Goal: Check status: Check status

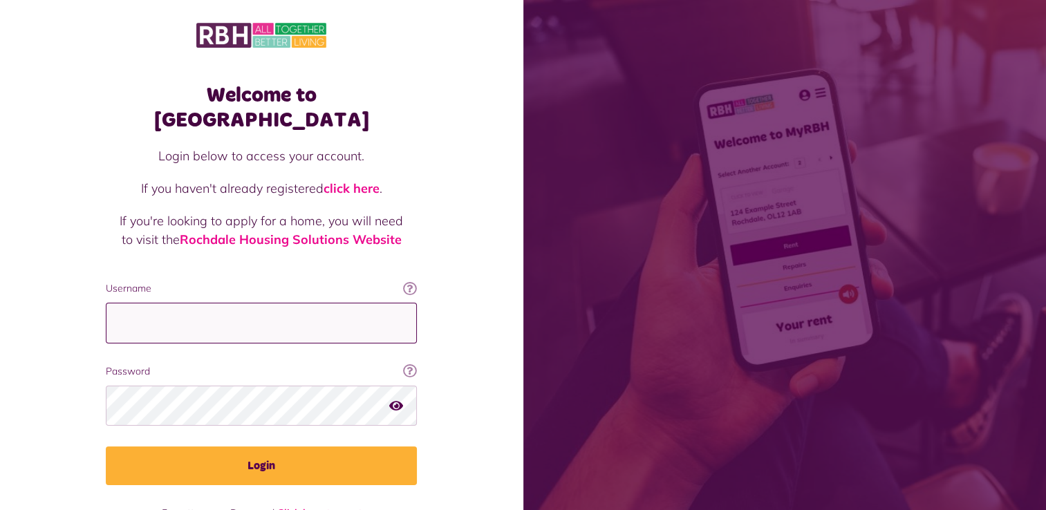
click at [169, 303] on input "Username" at bounding box center [261, 323] width 311 height 41
type input "**********"
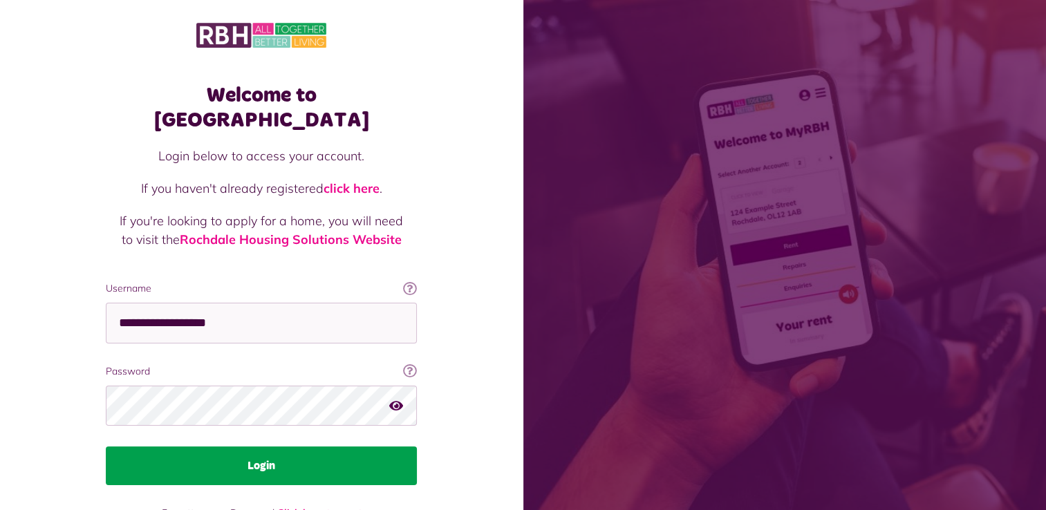
click at [290, 447] on button "Login" at bounding box center [261, 466] width 311 height 39
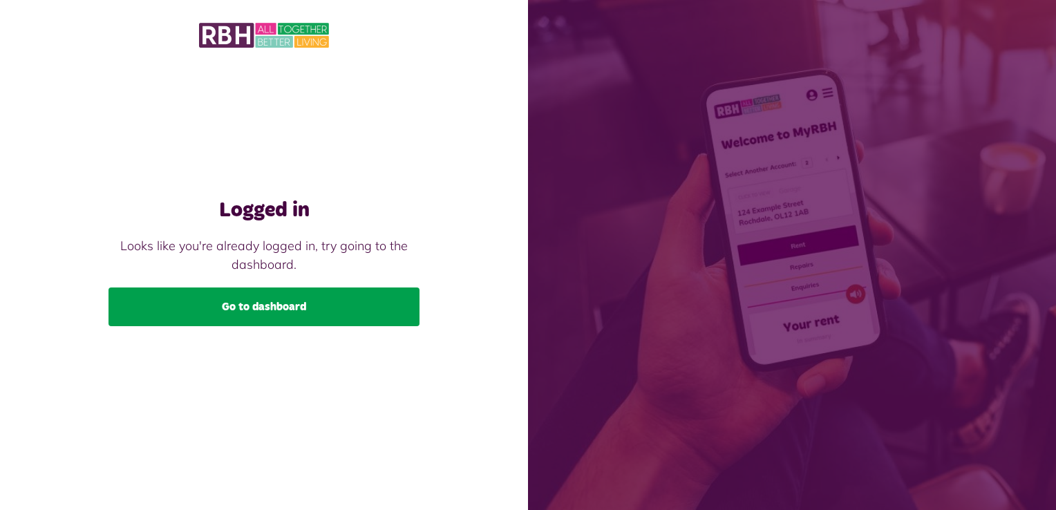
click at [361, 303] on link "Go to dashboard" at bounding box center [264, 307] width 311 height 39
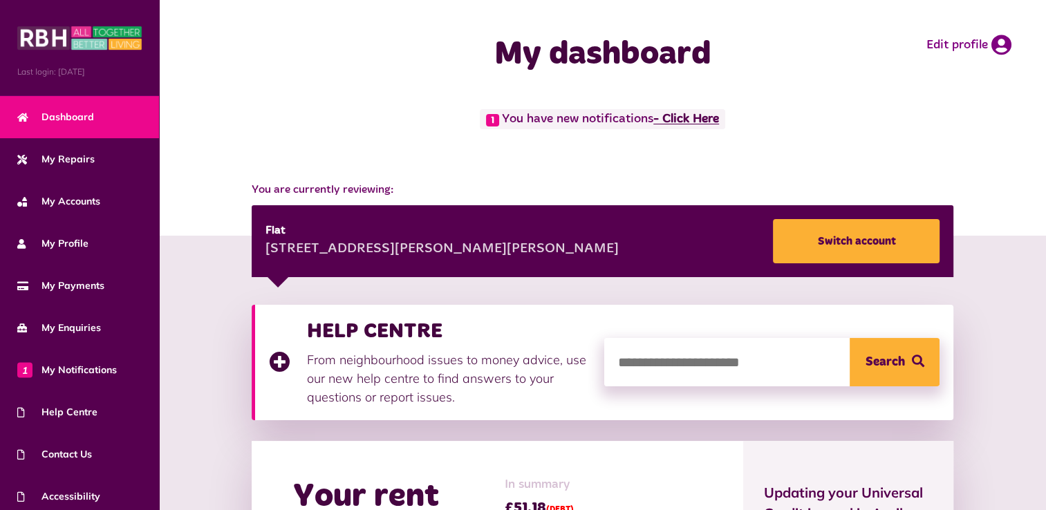
click at [686, 115] on link "- Click Here" at bounding box center [686, 119] width 66 height 12
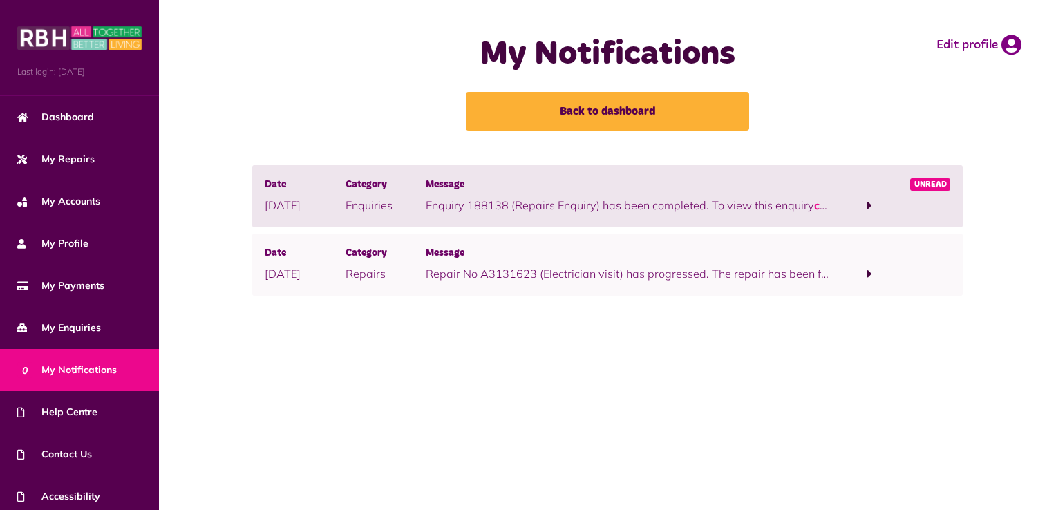
click at [870, 207] on span at bounding box center [869, 205] width 5 height 12
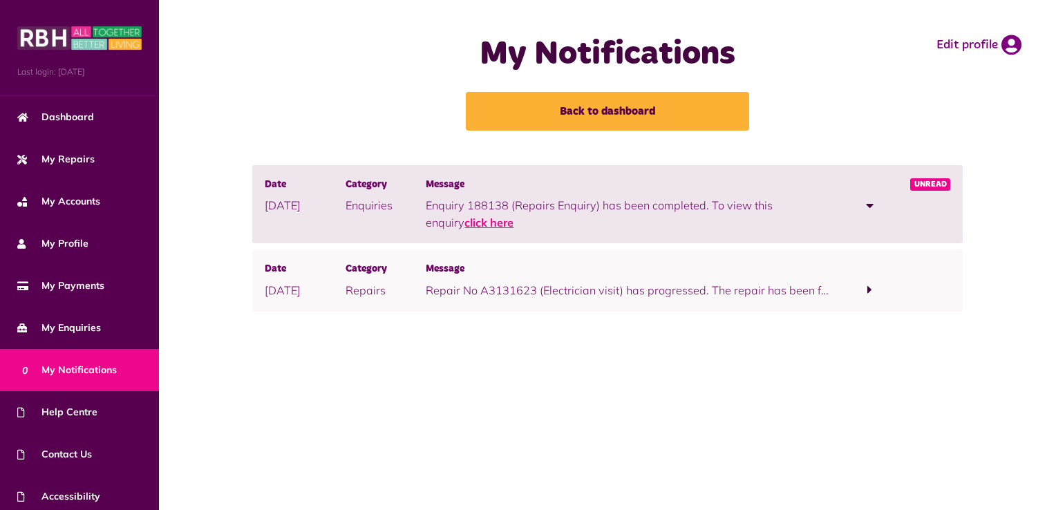
click at [464, 225] on link "click here" at bounding box center [488, 223] width 49 height 14
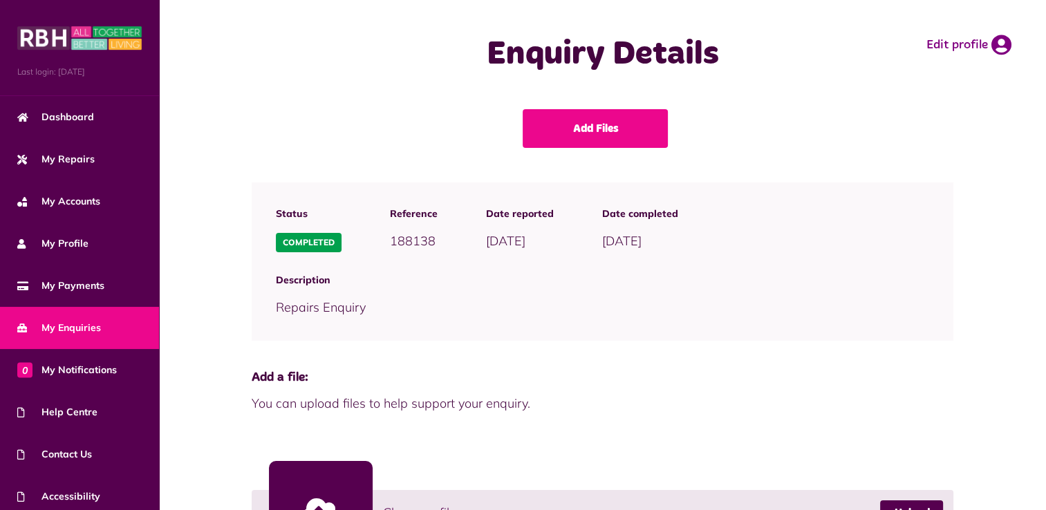
click at [777, 270] on div "Description Repairs Enquiry" at bounding box center [603, 295] width 702 height 64
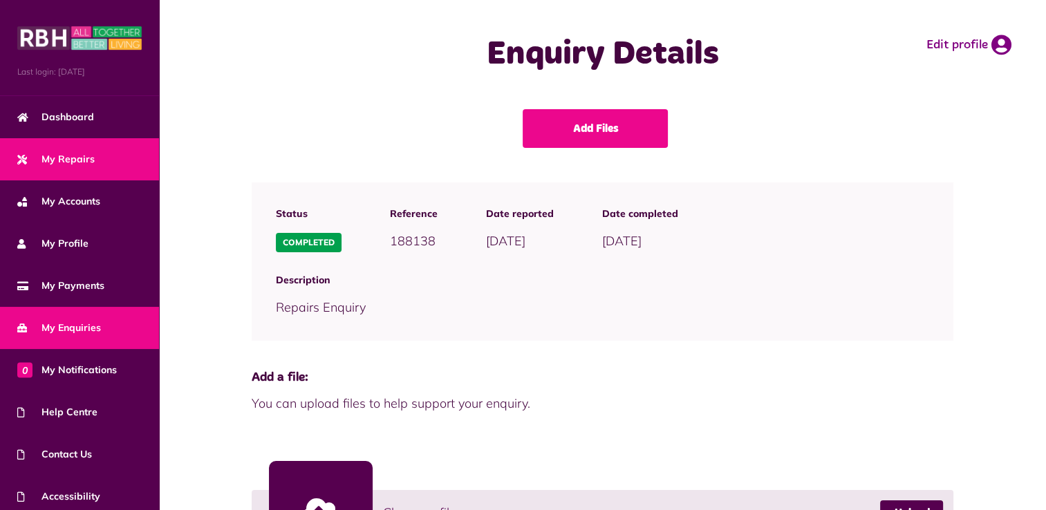
click at [64, 156] on span "My Repairs" at bounding box center [55, 159] width 77 height 15
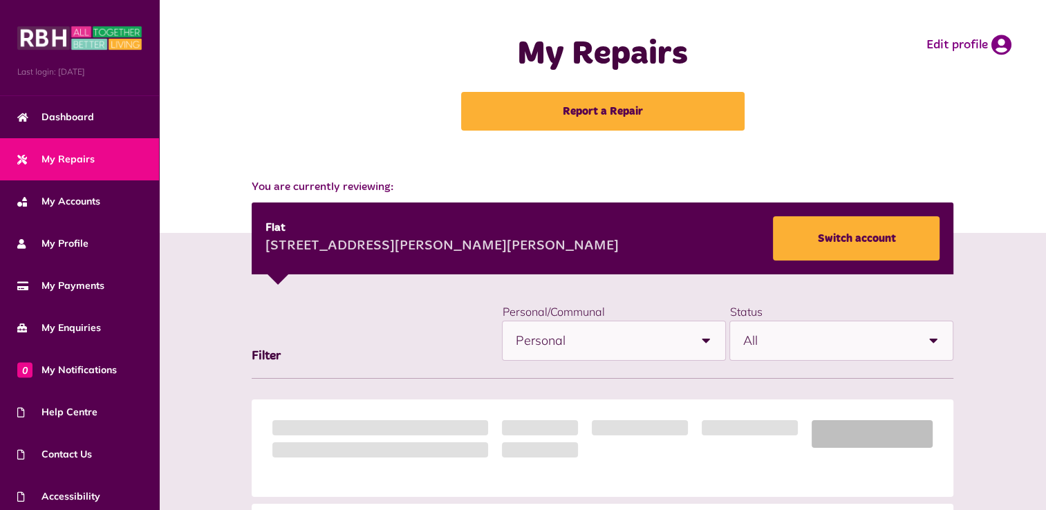
click at [64, 156] on span "My Repairs" at bounding box center [55, 159] width 77 height 15
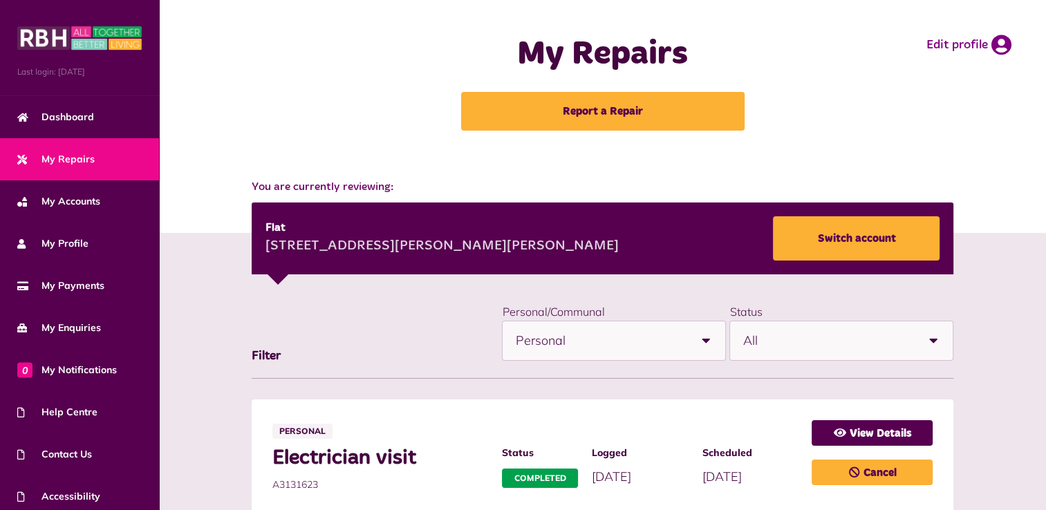
click at [709, 335] on b at bounding box center [705, 340] width 39 height 39
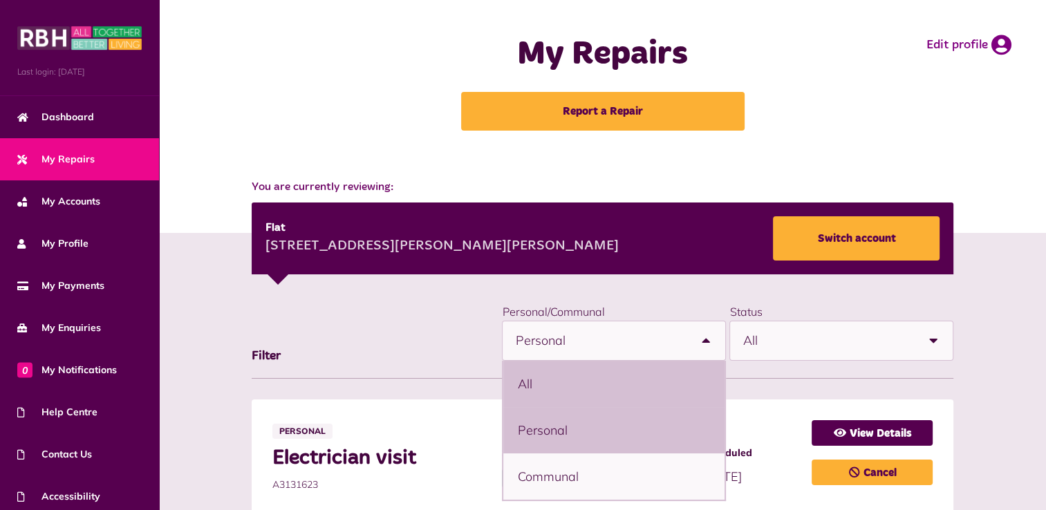
click at [688, 375] on li "All" at bounding box center [613, 384] width 221 height 46
select select "***"
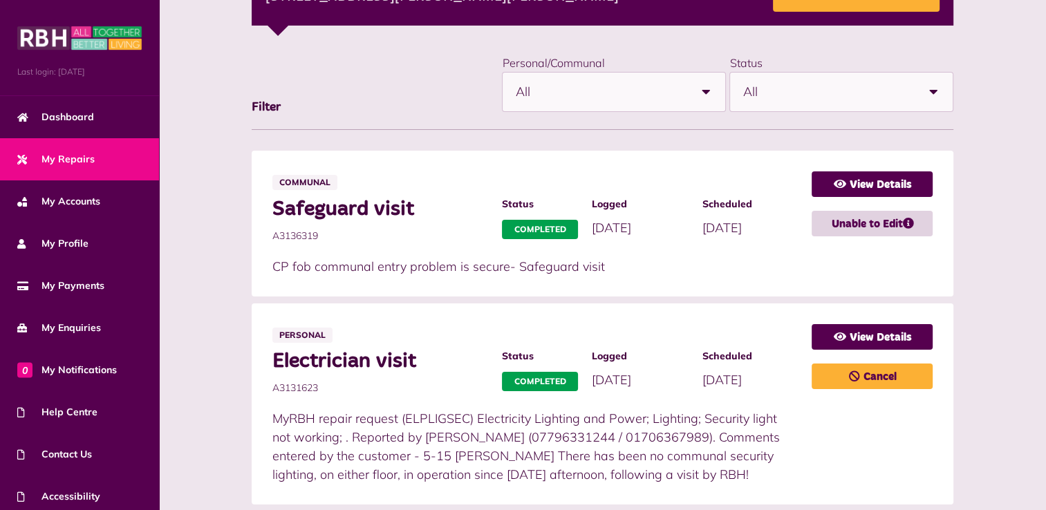
scroll to position [251, 0]
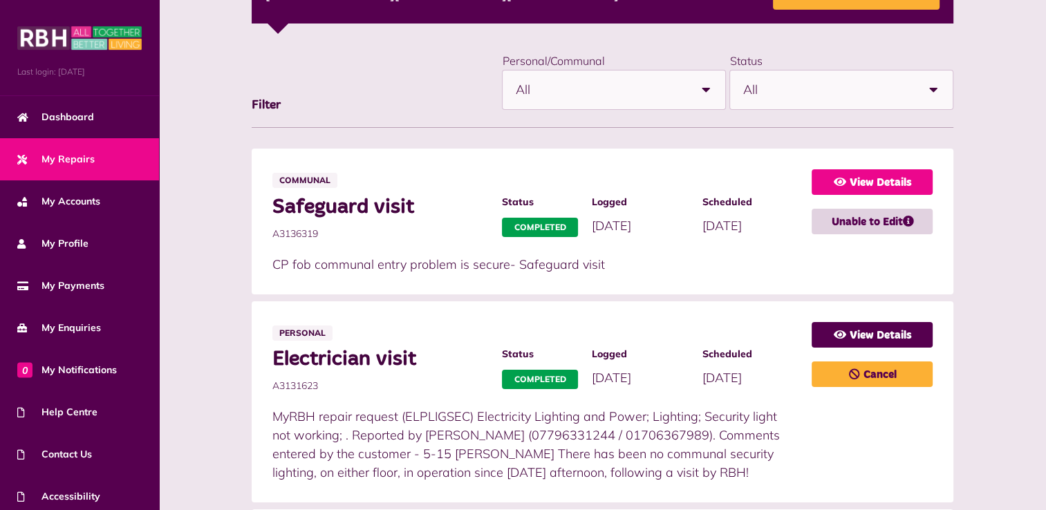
click at [863, 184] on link "View Details" at bounding box center [871, 182] width 121 height 26
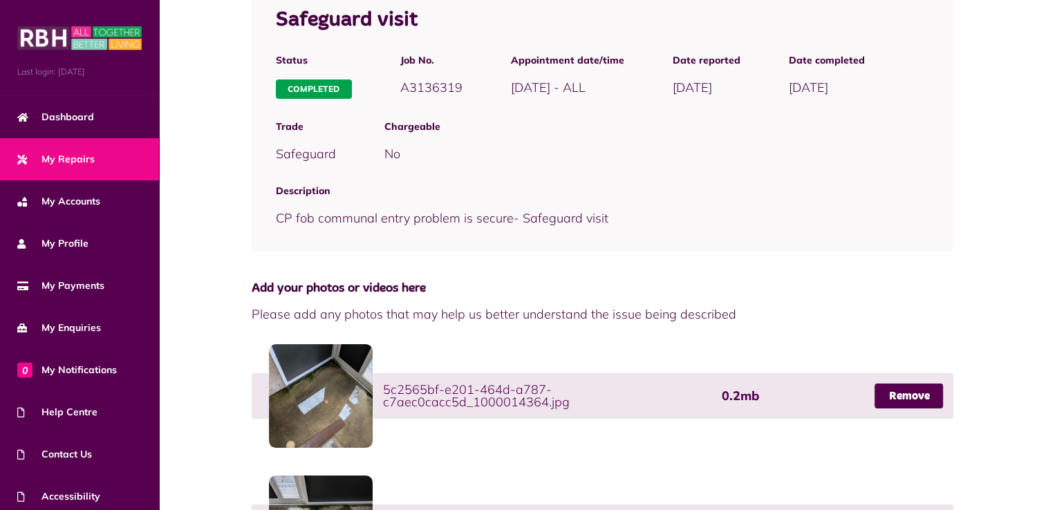
scroll to position [617, 0]
